Goal: Communication & Community: Answer question/provide support

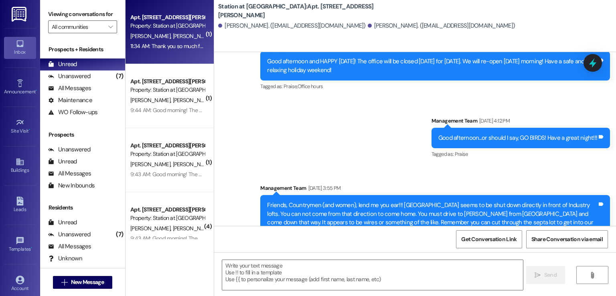
scroll to position [26259, 0]
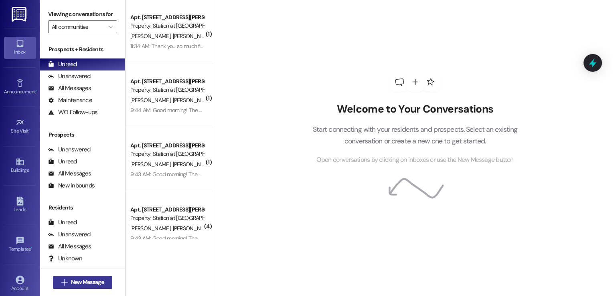
click at [71, 286] on span "New Message" at bounding box center [87, 282] width 33 height 8
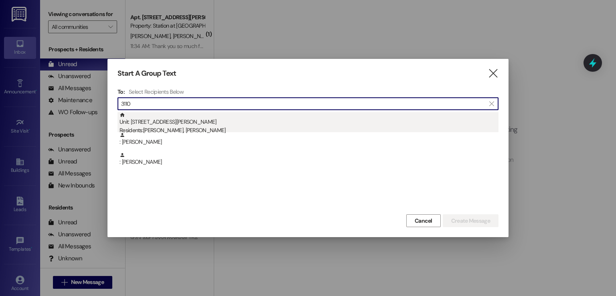
type input "3110"
click at [213, 125] on div "Unit: 3110 - 3100 Parker Ave Residents: Parker Wolf, Alyssa Penny" at bounding box center [308, 123] width 379 height 23
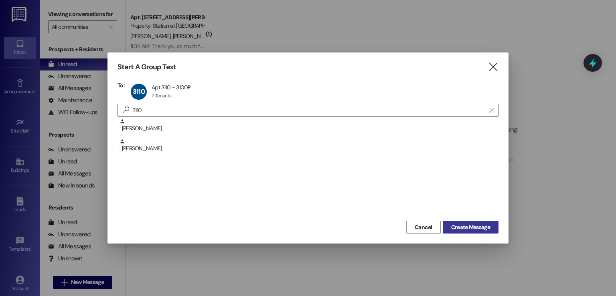
click at [479, 230] on span "Create Message" at bounding box center [470, 227] width 39 height 8
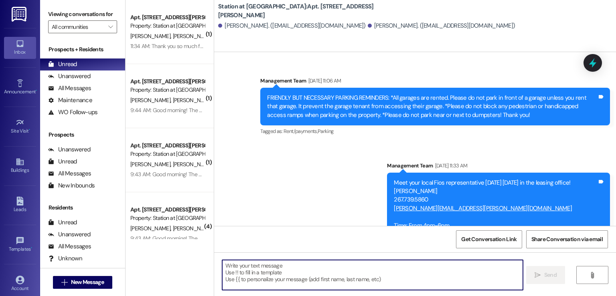
scroll to position [37959, 0]
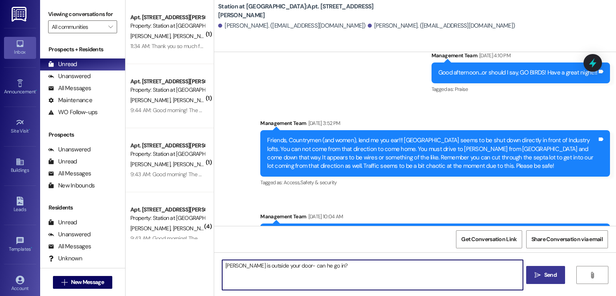
type textarea "[PERSON_NAME] is outside your door- can he go in?"
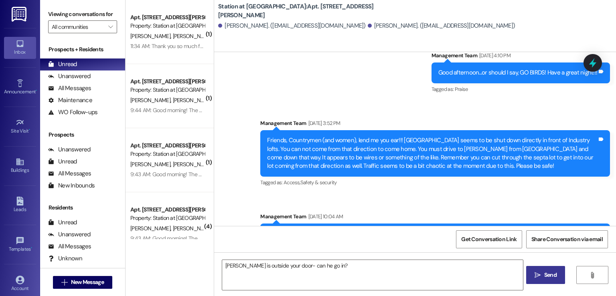
click at [535, 273] on icon "" at bounding box center [537, 275] width 6 height 6
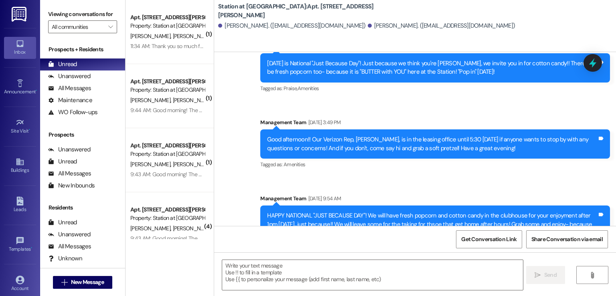
scroll to position [38015, 0]
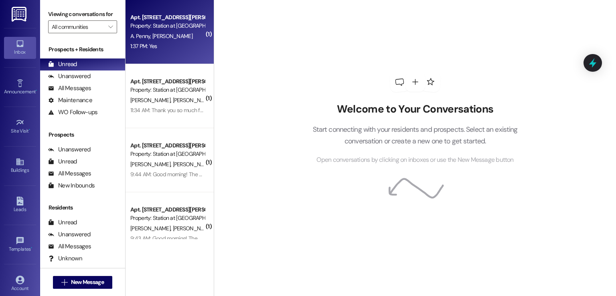
click at [161, 30] on div "Property: Station at [GEOGRAPHIC_DATA]" at bounding box center [167, 26] width 74 height 8
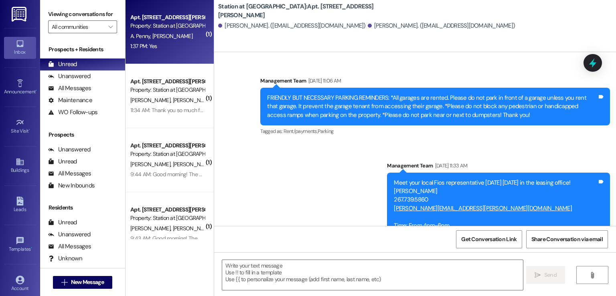
scroll to position [38082, 0]
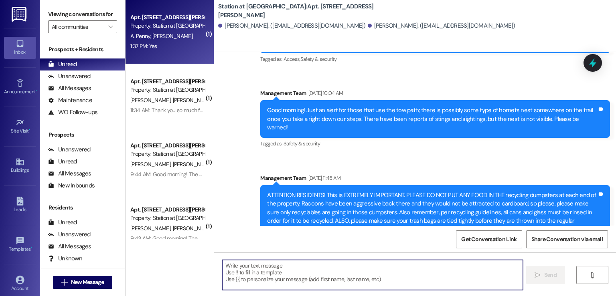
click at [235, 267] on textarea at bounding box center [372, 275] width 300 height 30
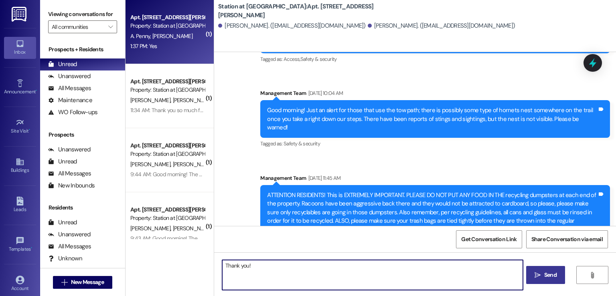
type textarea "Thank you!"
click at [550, 276] on span "Send" at bounding box center [550, 275] width 12 height 8
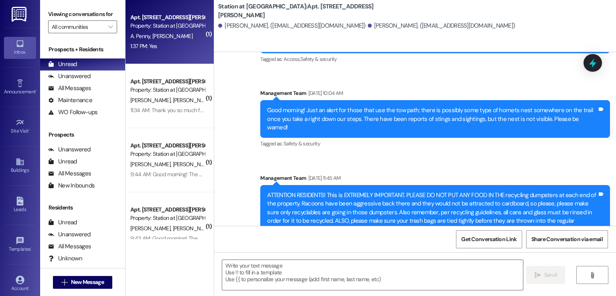
scroll to position [38082, 0]
